Goal: Find specific page/section: Find specific page/section

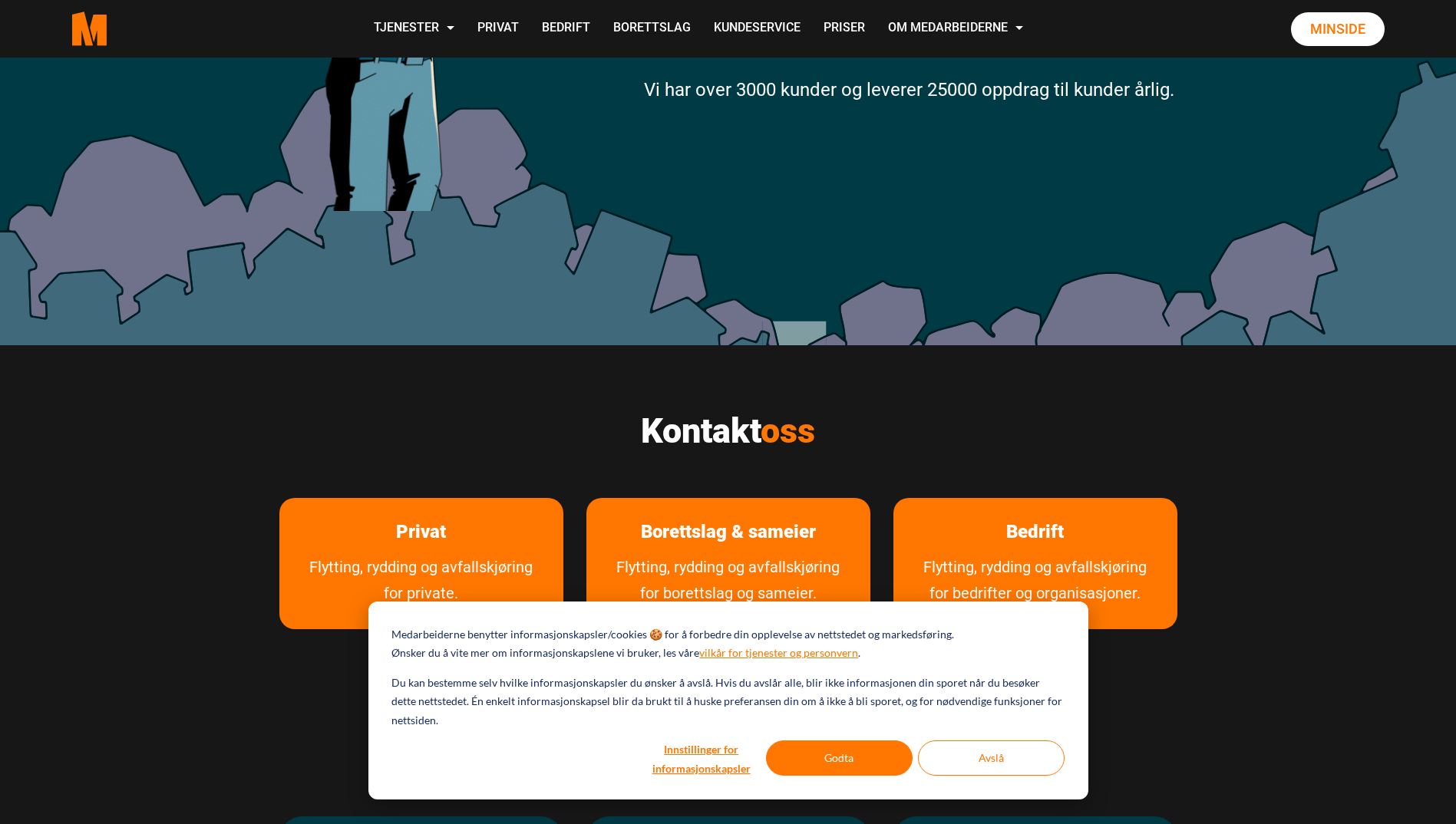
scroll to position [461, 0]
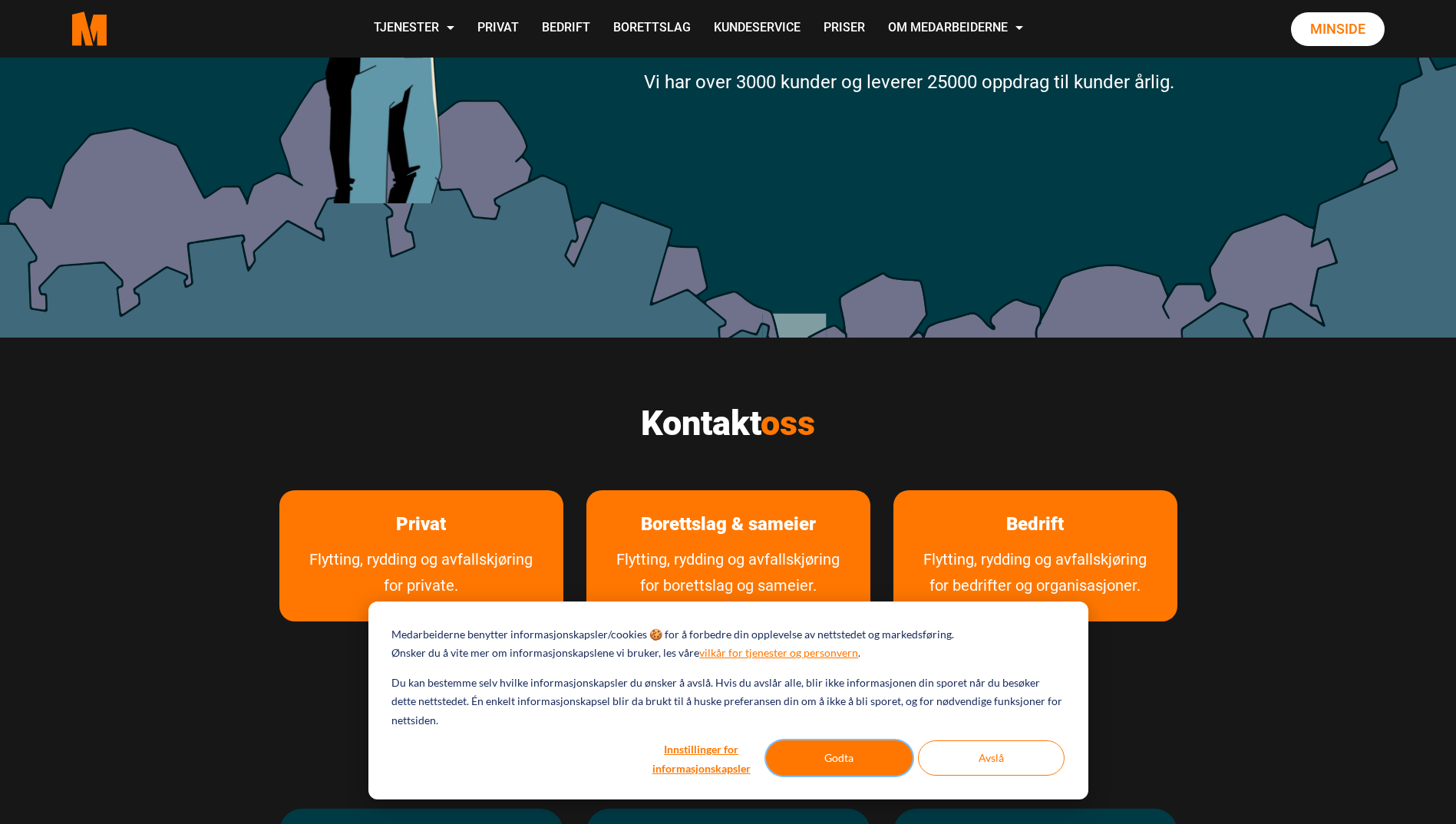
click at [848, 758] on button "Godta" at bounding box center [839, 759] width 147 height 36
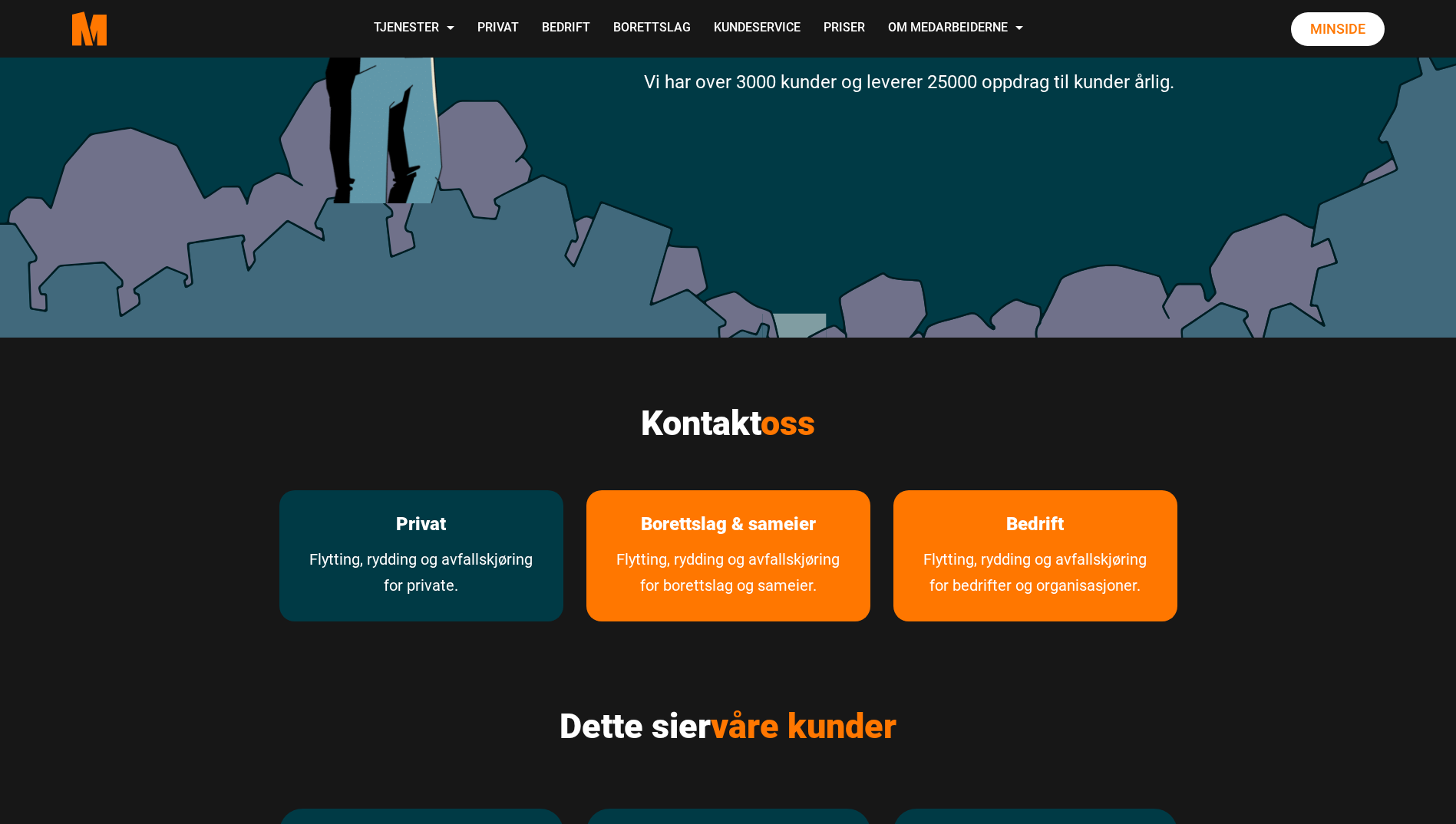
scroll to position [0, 0]
click at [437, 585] on link "Flytting, rydding og avfallskjøring for private." at bounding box center [421, 584] width 284 height 76
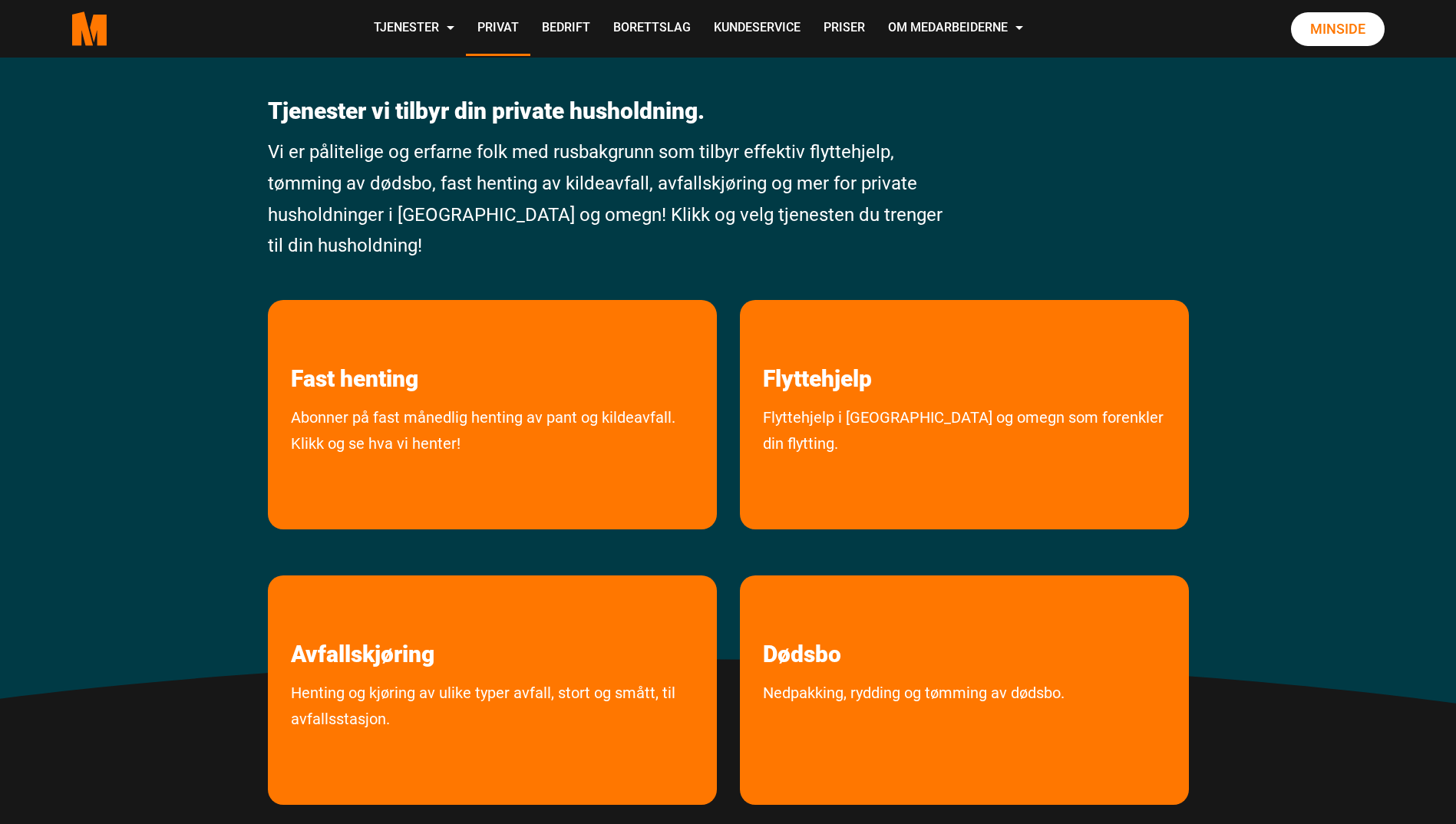
scroll to position [92, 0]
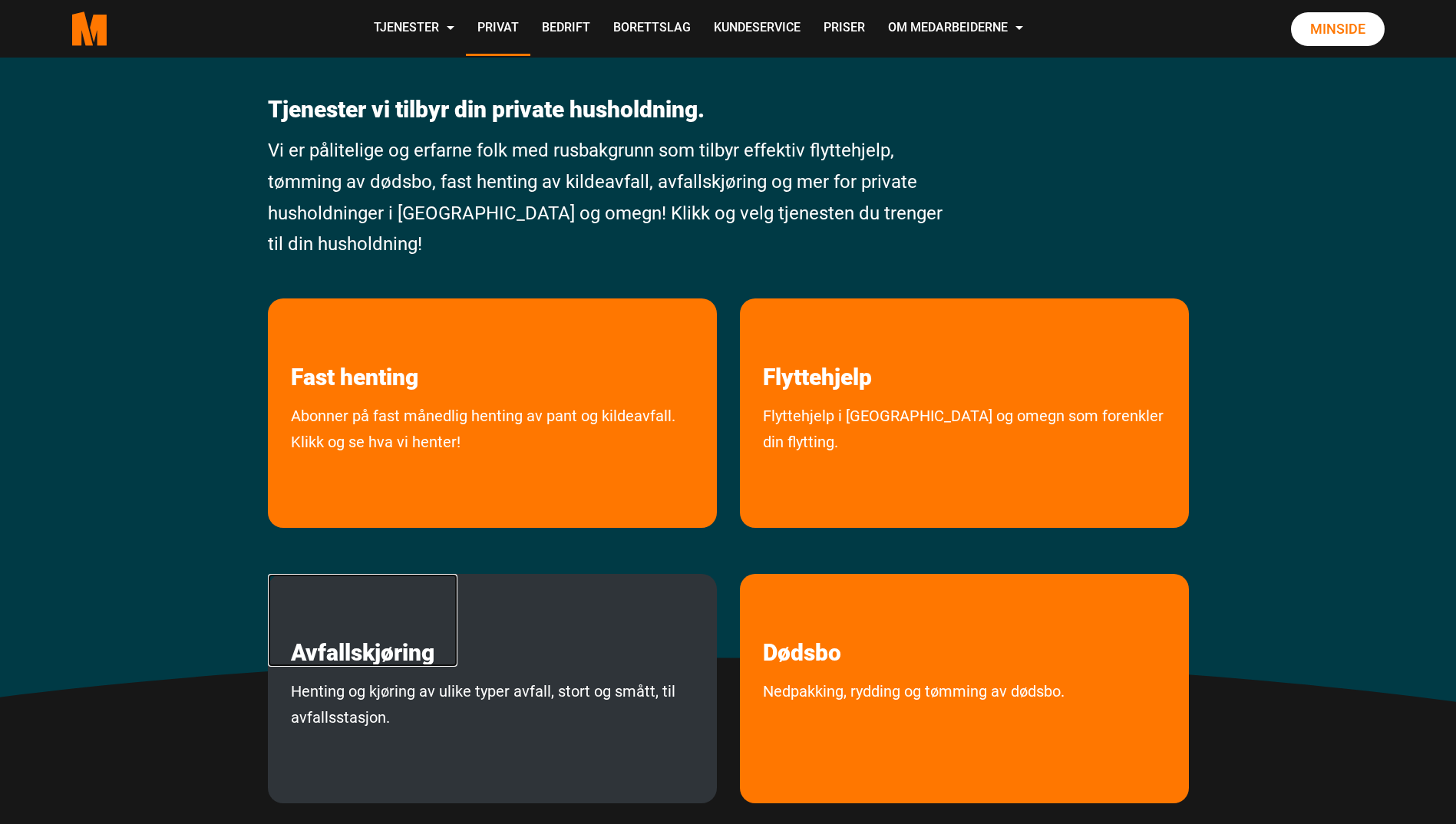
click at [441, 628] on link "Avfallskjøring" at bounding box center [363, 619] width 189 height 92
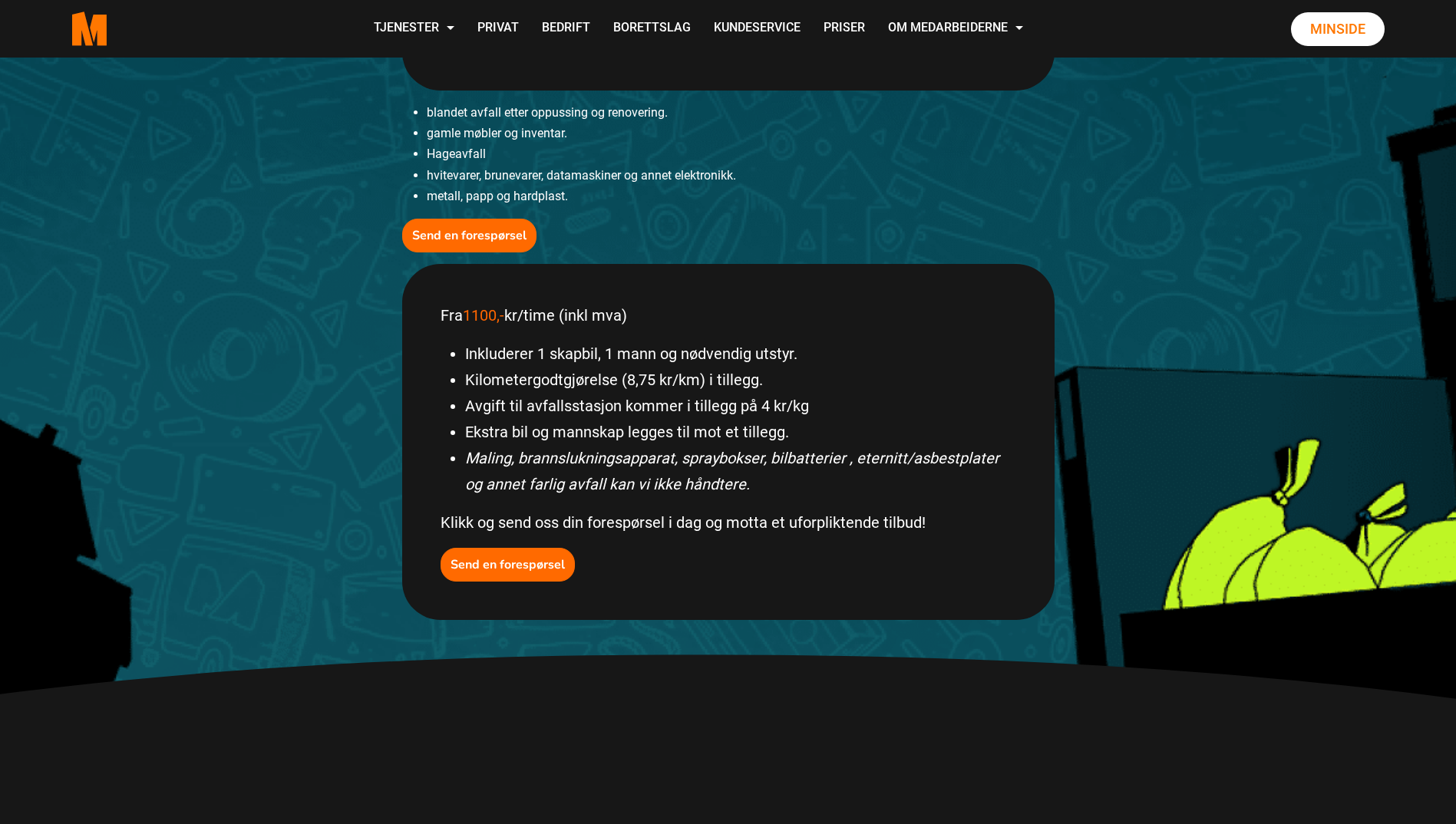
scroll to position [522, 0]
